Goal: Find specific page/section

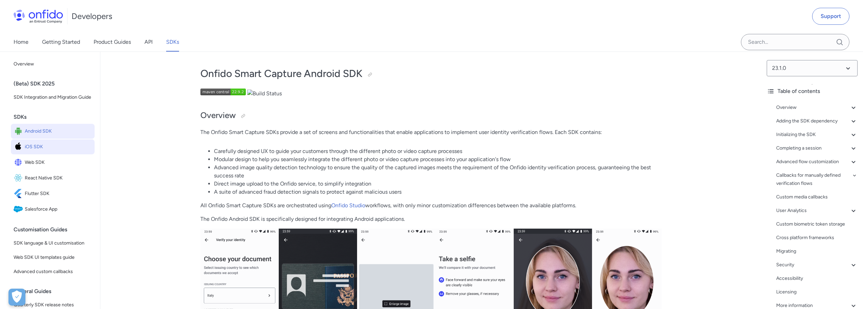
click at [43, 151] on span "iOS SDK" at bounding box center [58, 146] width 67 height 9
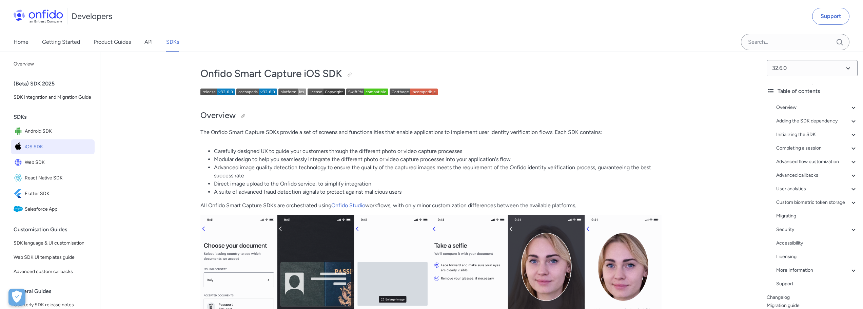
click at [50, 83] on div "(Beta) SDK 2025" at bounding box center [56, 84] width 84 height 14
click at [24, 83] on div "(Beta) SDK 2025" at bounding box center [56, 84] width 84 height 14
